Goal: Information Seeking & Learning: Learn about a topic

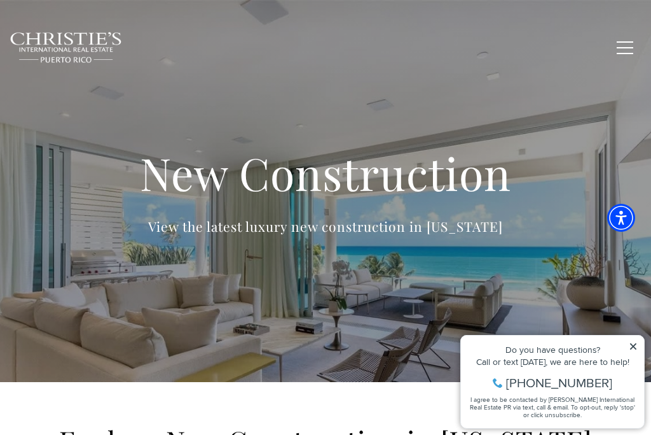
click at [632, 345] on icon at bounding box center [633, 346] width 6 height 6
click at [633, 348] on icon at bounding box center [633, 346] width 9 height 9
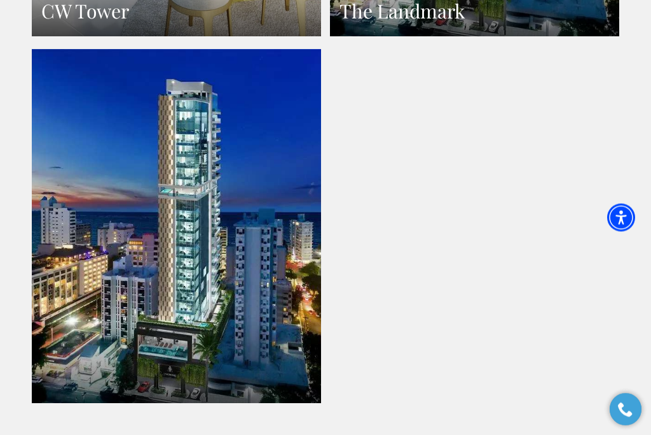
scroll to position [1501, 0]
click at [104, 290] on link at bounding box center [176, 226] width 289 height 354
click at [124, 228] on link at bounding box center [176, 226] width 289 height 354
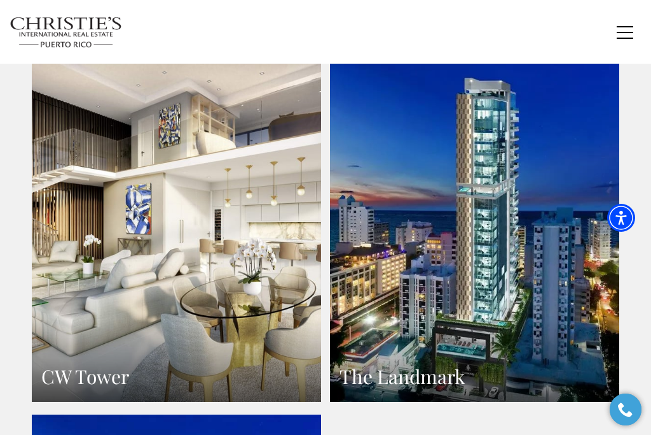
scroll to position [1136, 0]
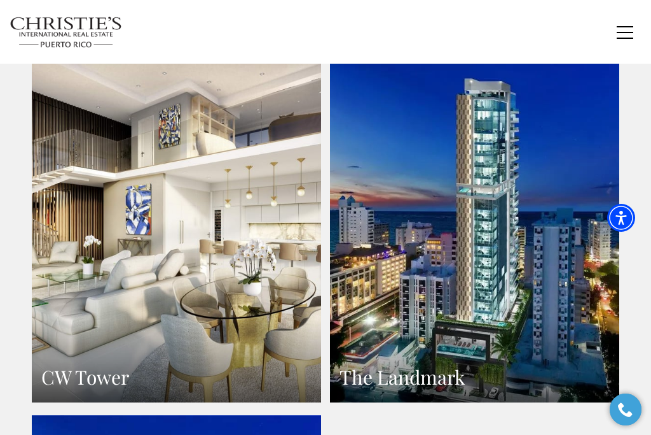
click at [421, 264] on link "The Landmark" at bounding box center [474, 225] width 289 height 354
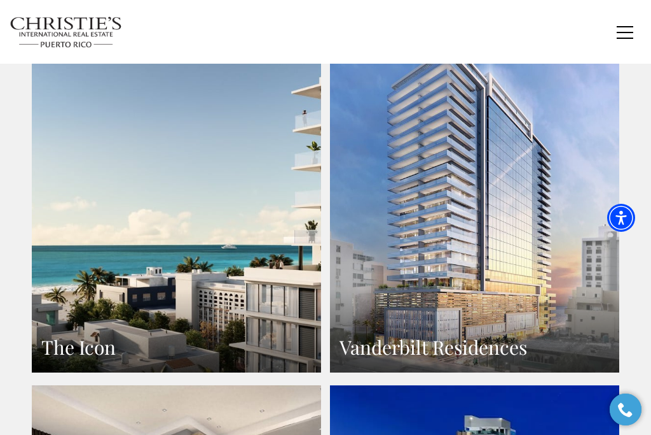
scroll to position [798, 0]
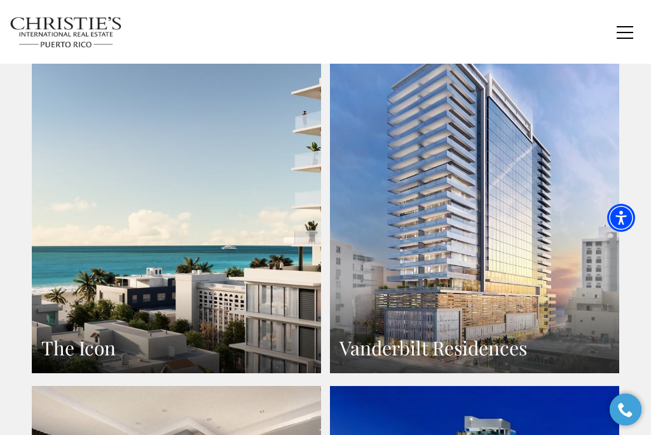
click at [529, 164] on link "Vanderbilt Residences" at bounding box center [474, 195] width 289 height 354
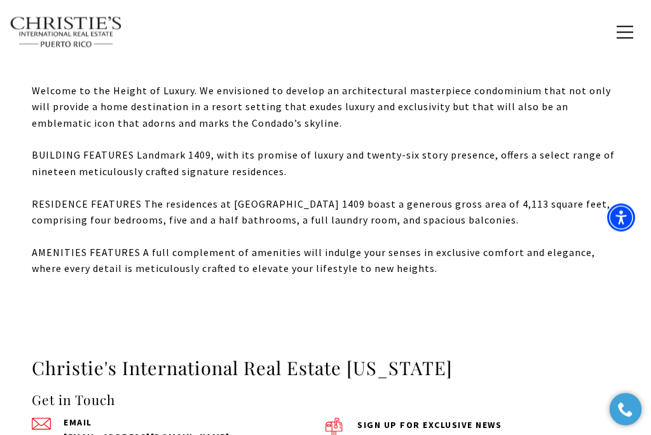
scroll to position [372, 0]
click at [627, 31] on button "button" at bounding box center [625, 32] width 33 height 37
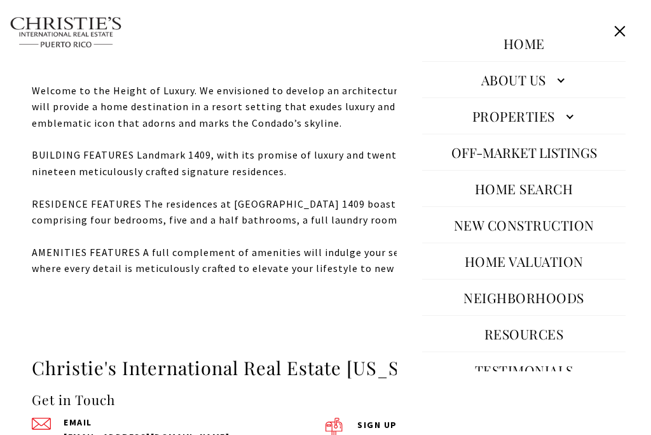
click at [601, 152] on button "Off-Market Listings" at bounding box center [524, 152] width 158 height 31
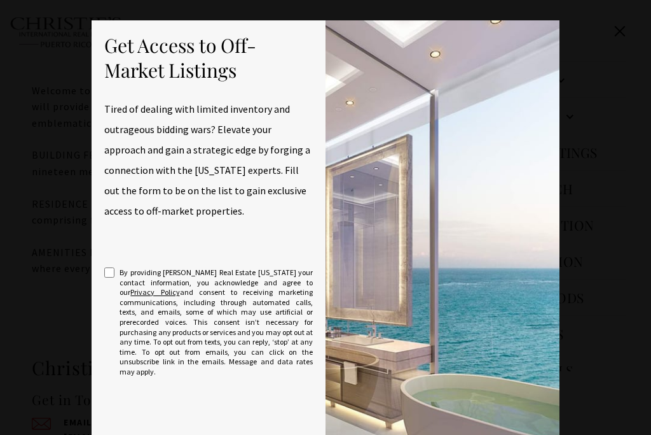
scroll to position [0, 0]
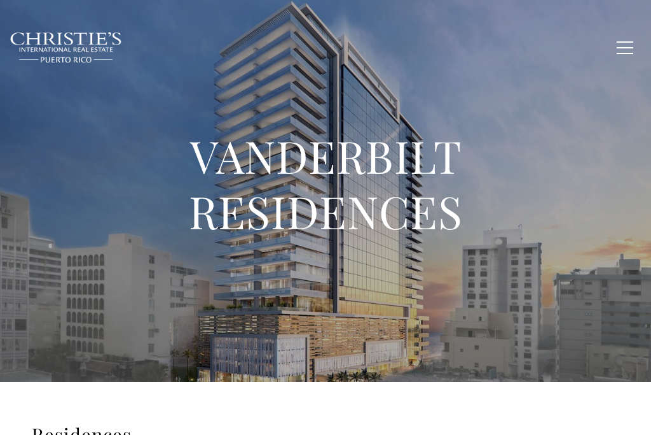
type input "**********"
type input "*********"
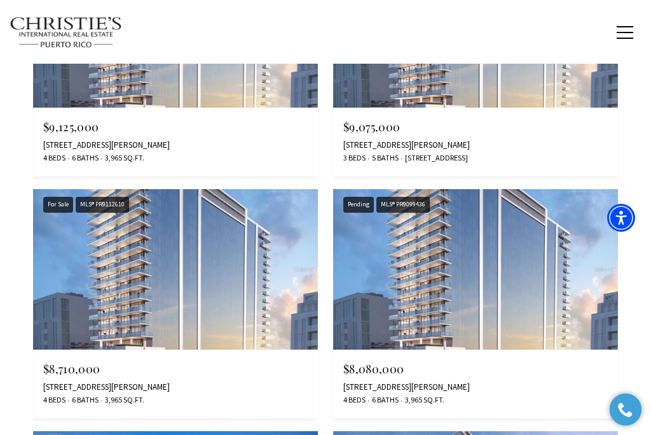
scroll to position [2629, 0]
